Goal: Navigation & Orientation: Find specific page/section

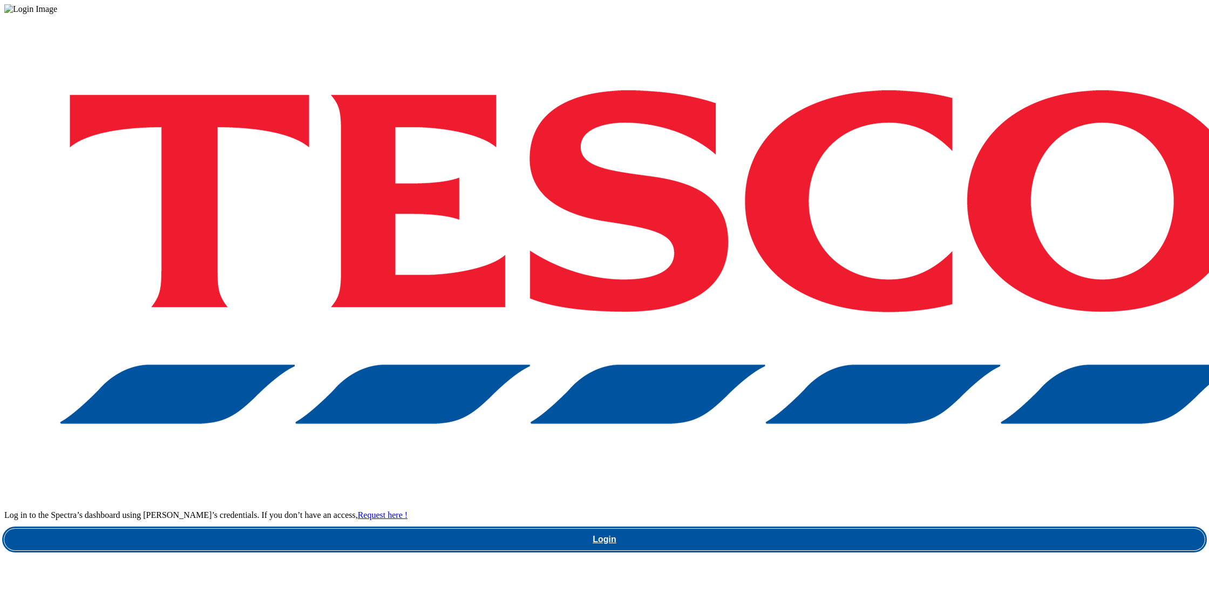
click at [904, 529] on link "Login" at bounding box center [604, 540] width 1201 height 22
click at [912, 529] on link "Login" at bounding box center [604, 540] width 1201 height 22
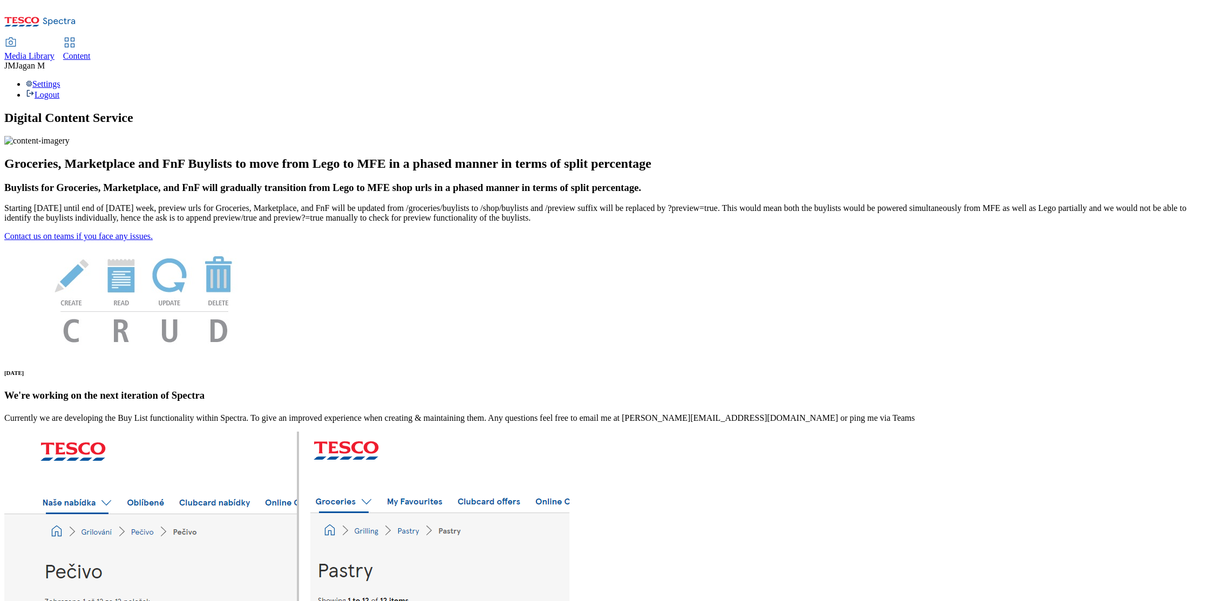
click at [55, 51] on span "Media Library" at bounding box center [29, 55] width 50 height 9
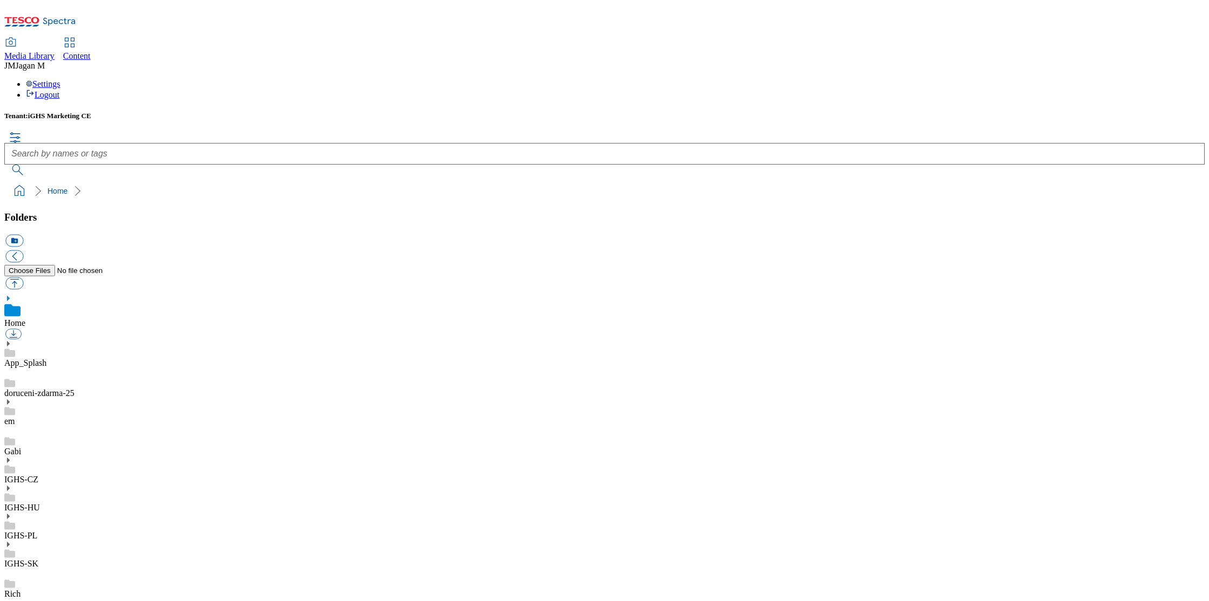
click at [10, 542] on use at bounding box center [8, 544] width 3 height 5
click at [74, 186] on icon "breadcrumb" at bounding box center [77, 191] width 6 height 11
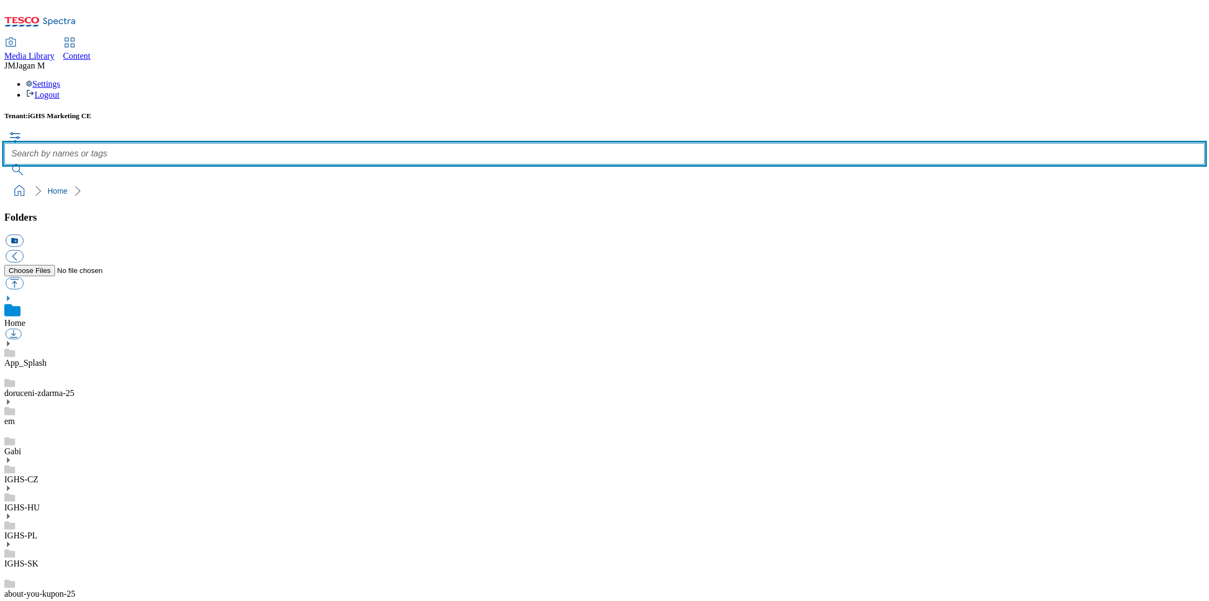
click at [439, 143] on input "text" at bounding box center [604, 154] width 1201 height 22
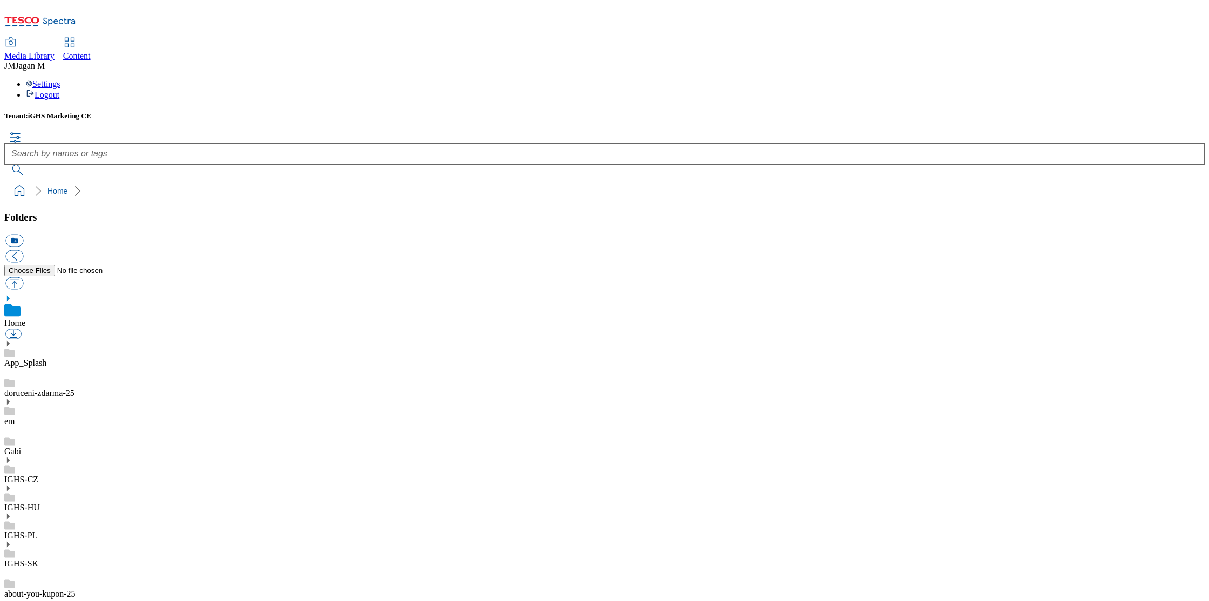
click at [1188, 79] on div "Settings Logout" at bounding box center [604, 89] width 1201 height 21
click at [59, 90] on link "Logout" at bounding box center [42, 94] width 33 height 9
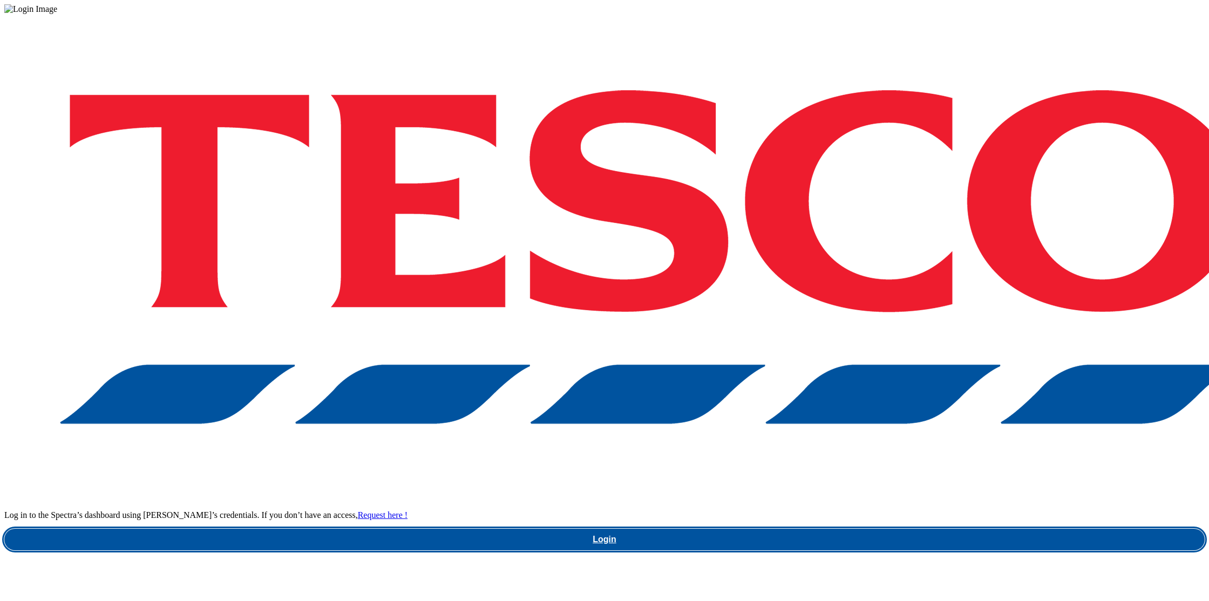
click at [899, 529] on link "Login" at bounding box center [604, 540] width 1201 height 22
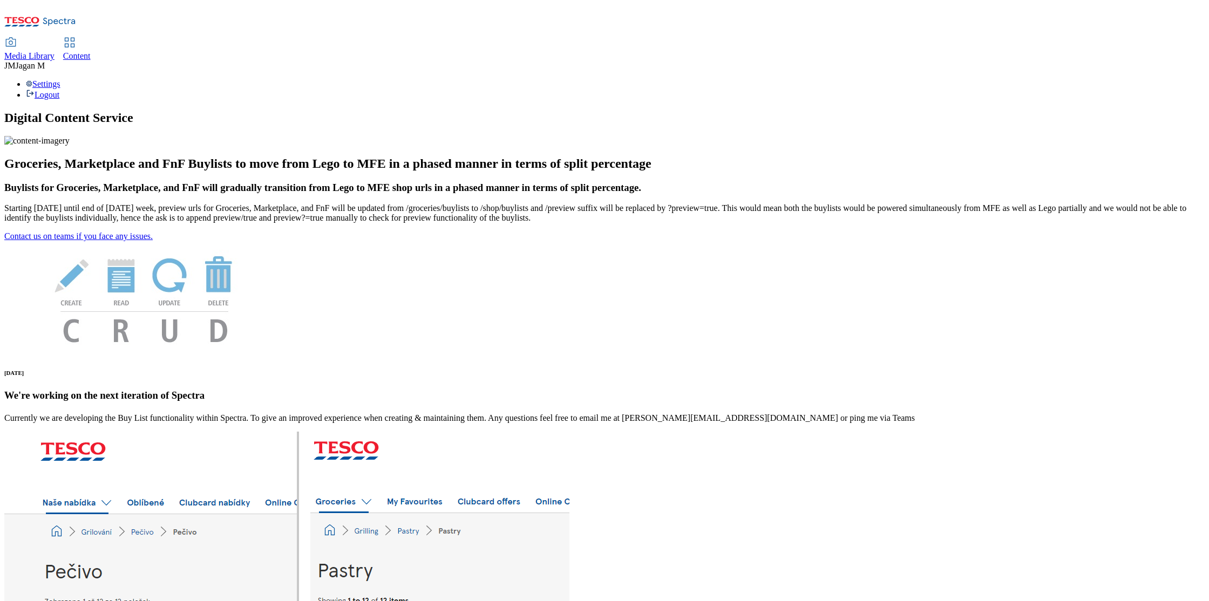
click at [1186, 79] on div "Settings Logout" at bounding box center [604, 89] width 1201 height 21
click at [59, 90] on link "Logout" at bounding box center [42, 94] width 33 height 9
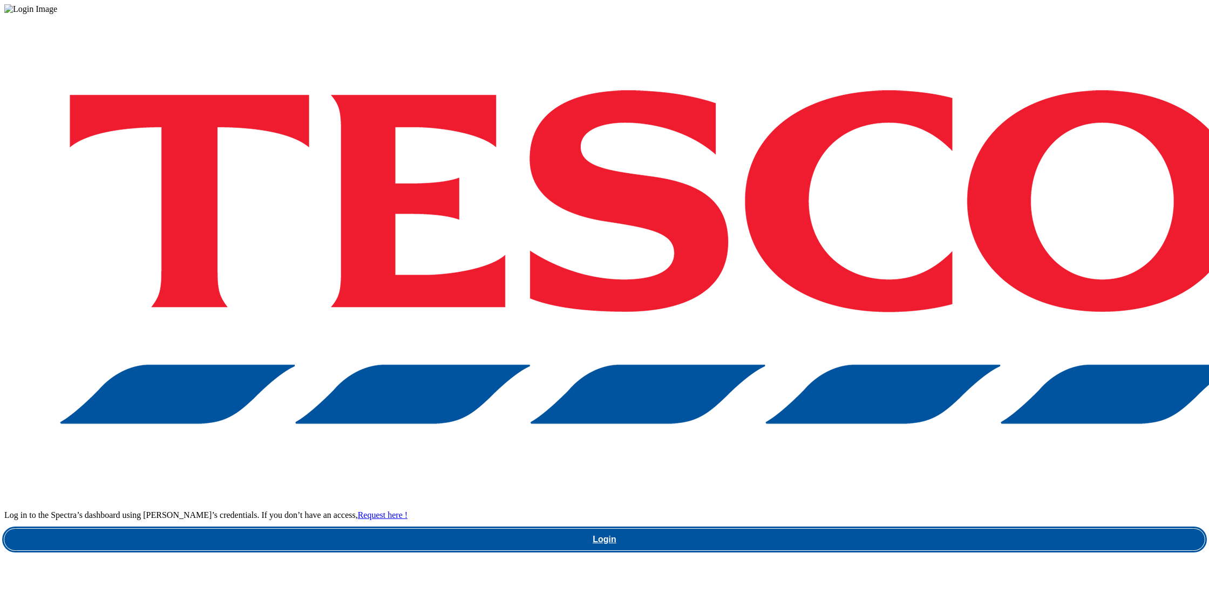
click at [909, 529] on link "Login" at bounding box center [604, 540] width 1201 height 22
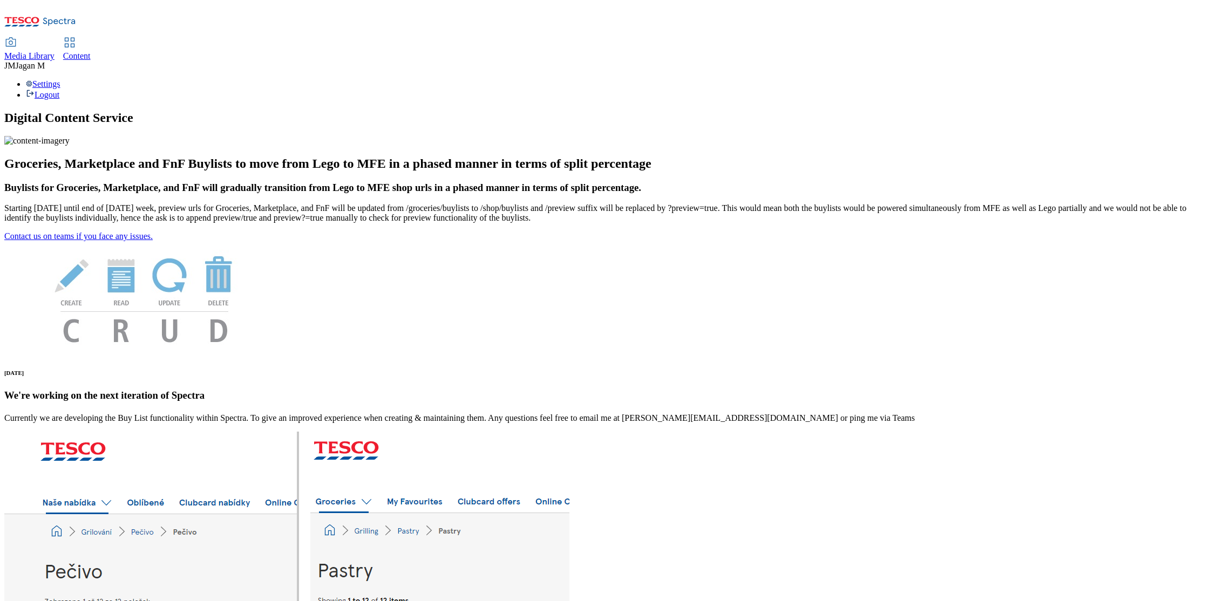
click at [1189, 79] on div "Settings Logout" at bounding box center [604, 89] width 1201 height 21
click at [1188, 79] on div "Settings Logout" at bounding box center [604, 89] width 1201 height 21
click at [59, 90] on link "Logout" at bounding box center [42, 94] width 33 height 9
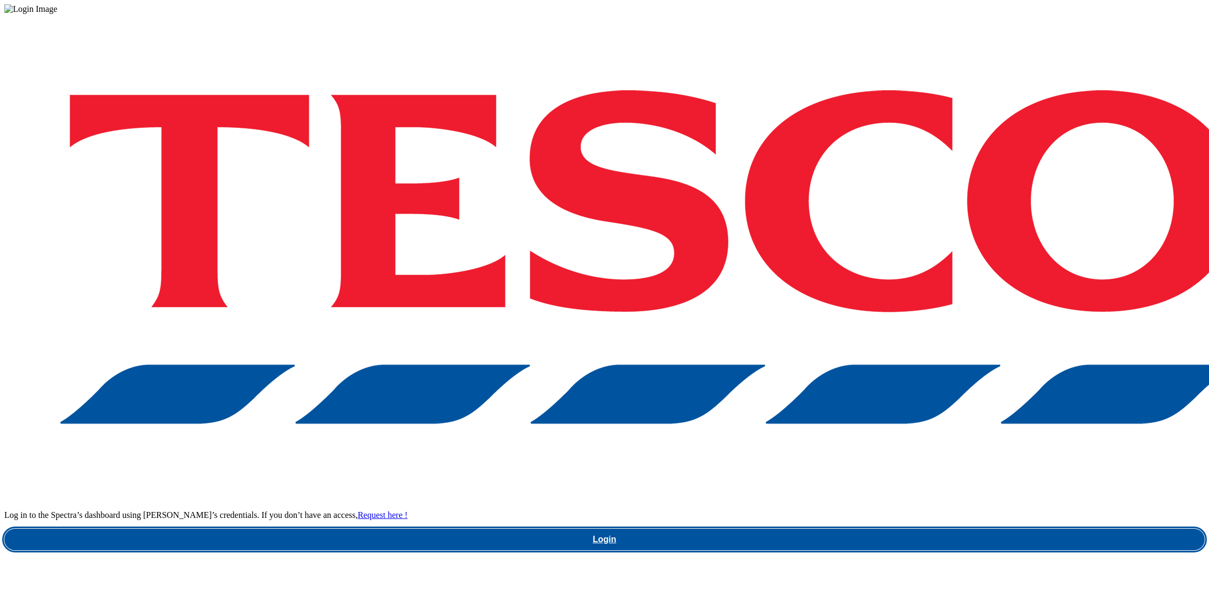
click at [906, 529] on link "Login" at bounding box center [604, 540] width 1201 height 22
